Goal: Task Accomplishment & Management: Manage account settings

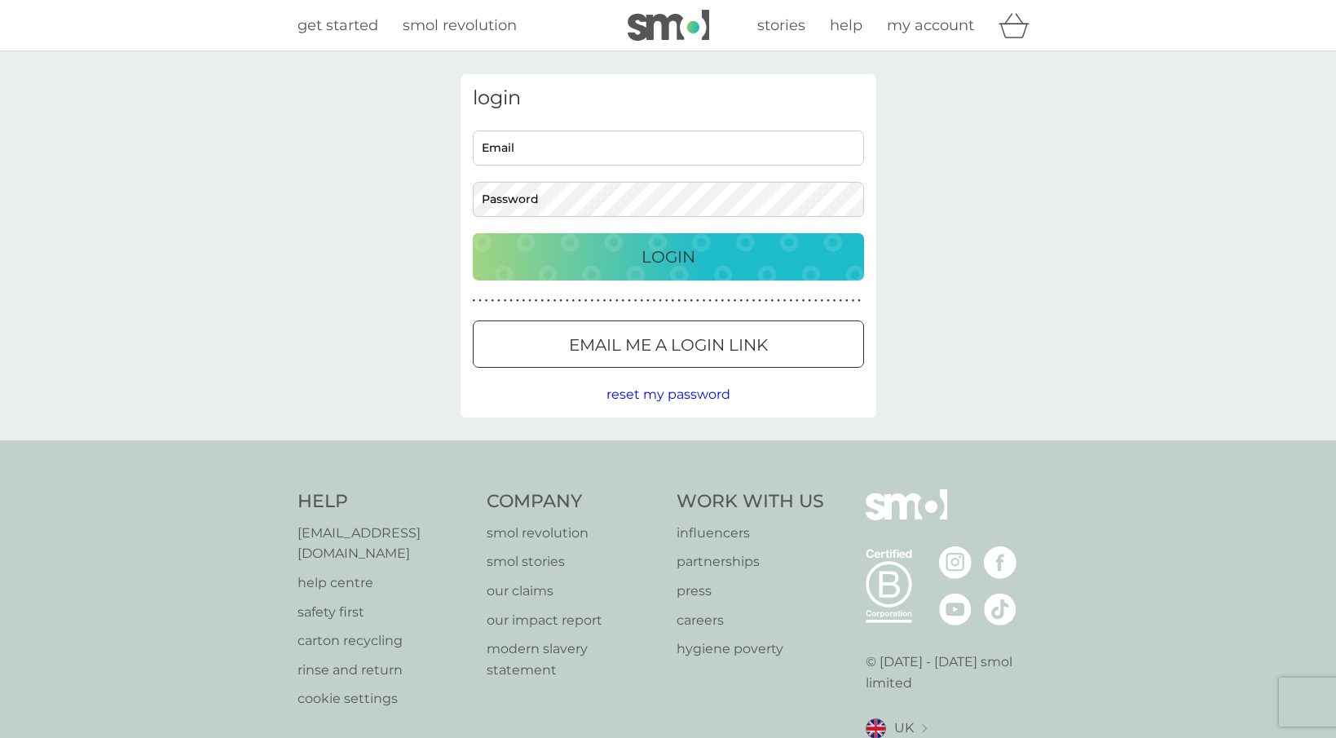
type input "[EMAIL_ADDRESS][DOMAIN_NAME]"
click at [682, 259] on p "Login" at bounding box center [669, 257] width 54 height 26
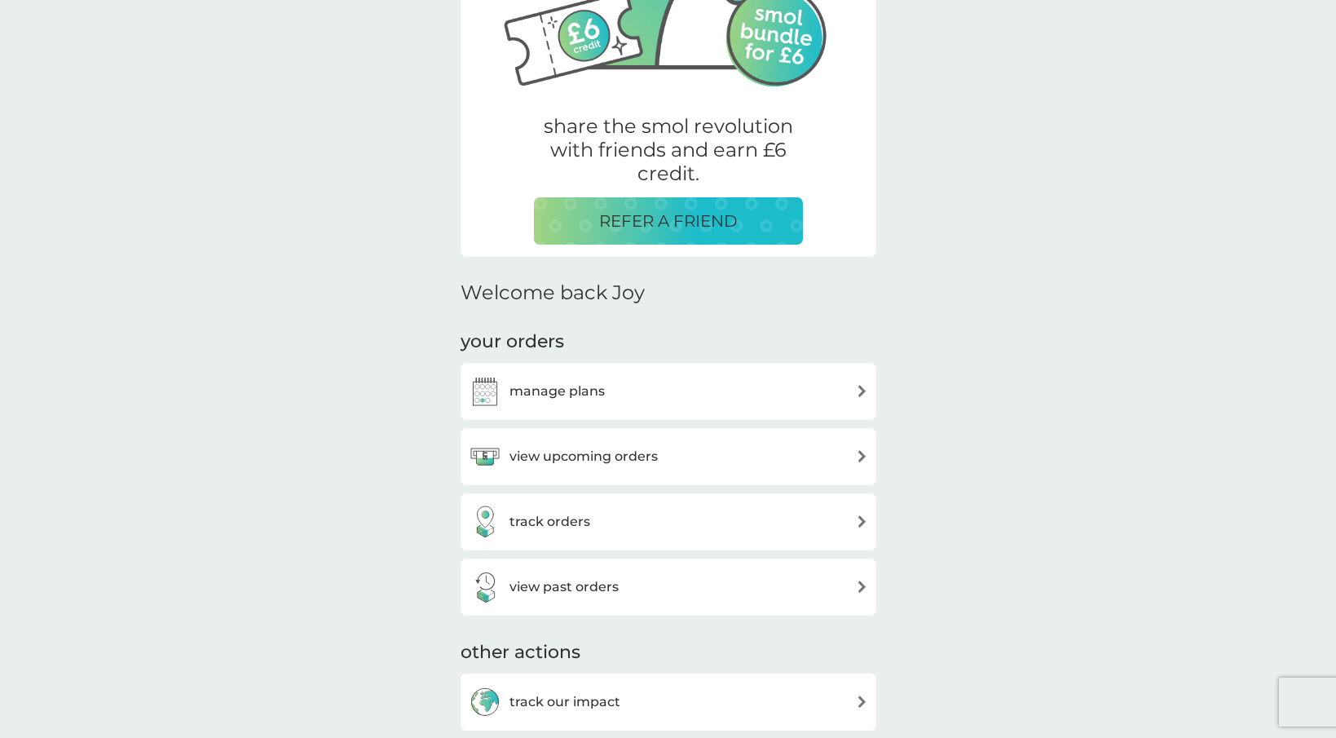
scroll to position [244, 0]
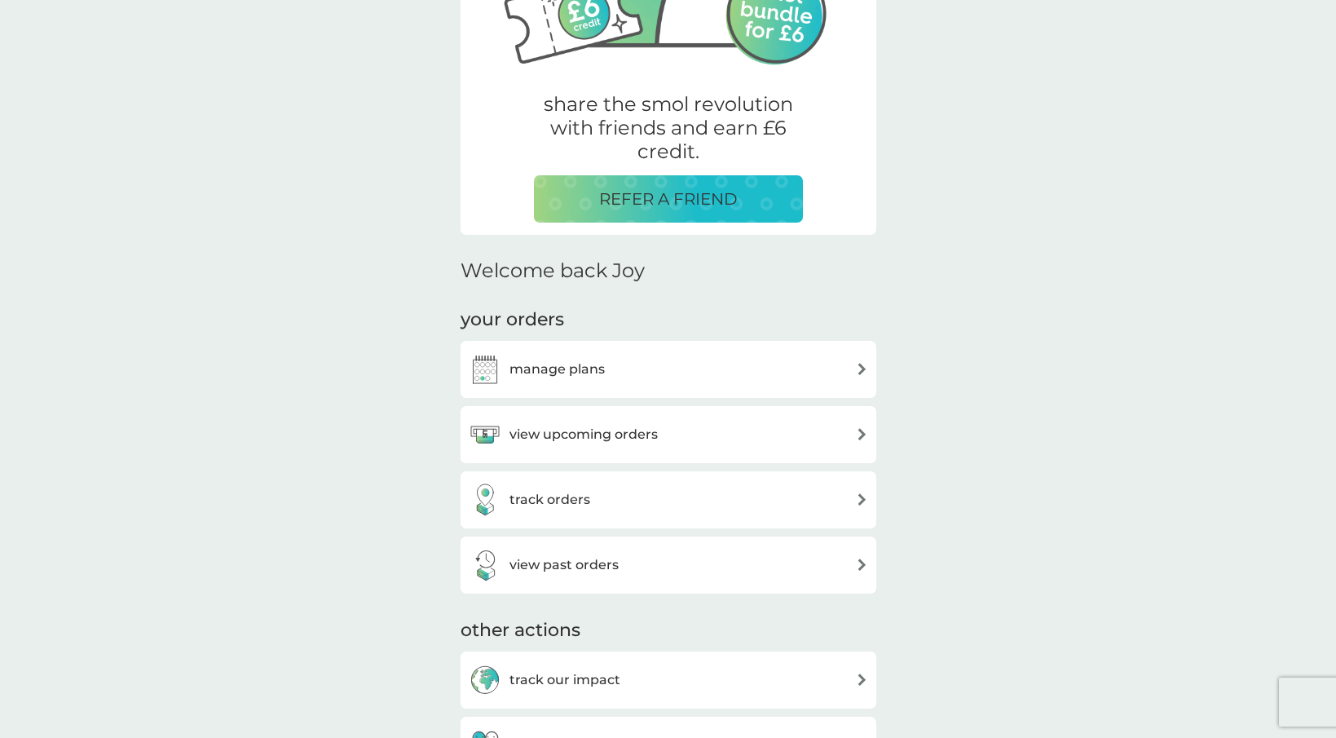
click at [862, 369] on img at bounding box center [862, 369] width 12 height 12
